Goal: Task Accomplishment & Management: Use online tool/utility

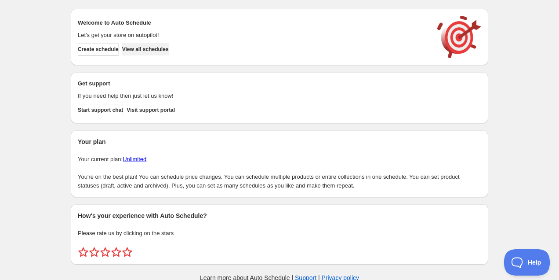
click at [169, 50] on span "View all schedules" at bounding box center [145, 49] width 47 height 7
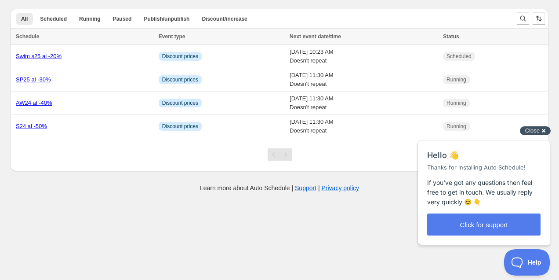
click at [540, 132] on div "Close cross-small" at bounding box center [535, 130] width 31 height 9
